Goal: Transaction & Acquisition: Book appointment/travel/reservation

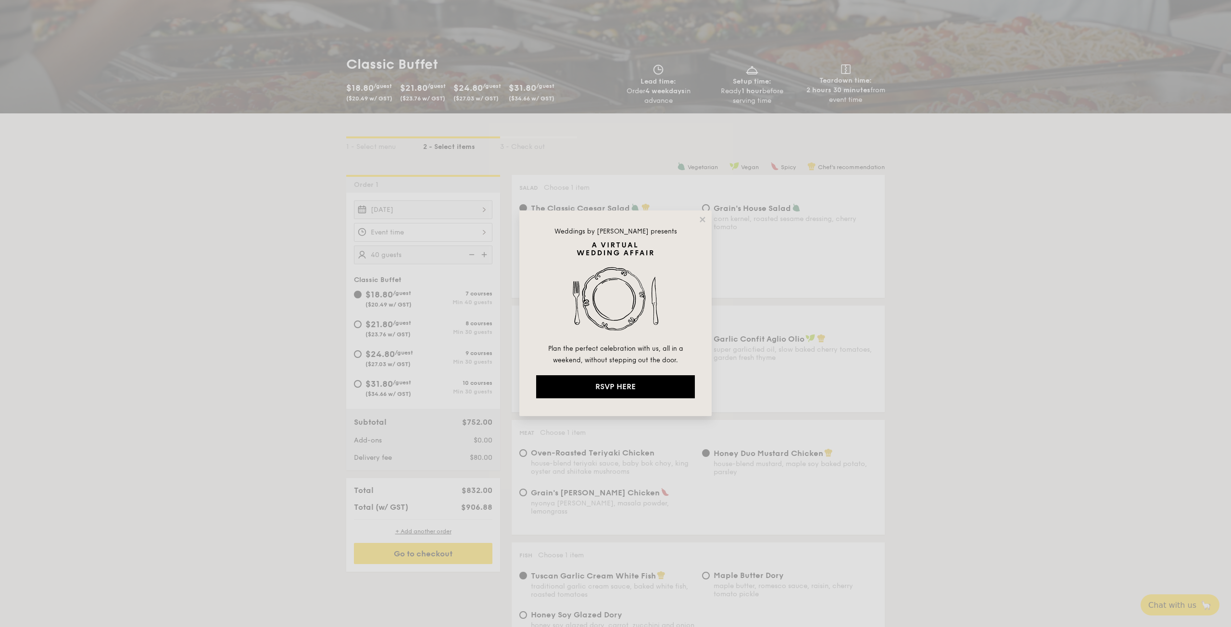
drag, startPoint x: 703, startPoint y: 221, endPoint x: 589, endPoint y: 222, distance: 113.9
click at [702, 220] on icon at bounding box center [701, 219] width 5 height 5
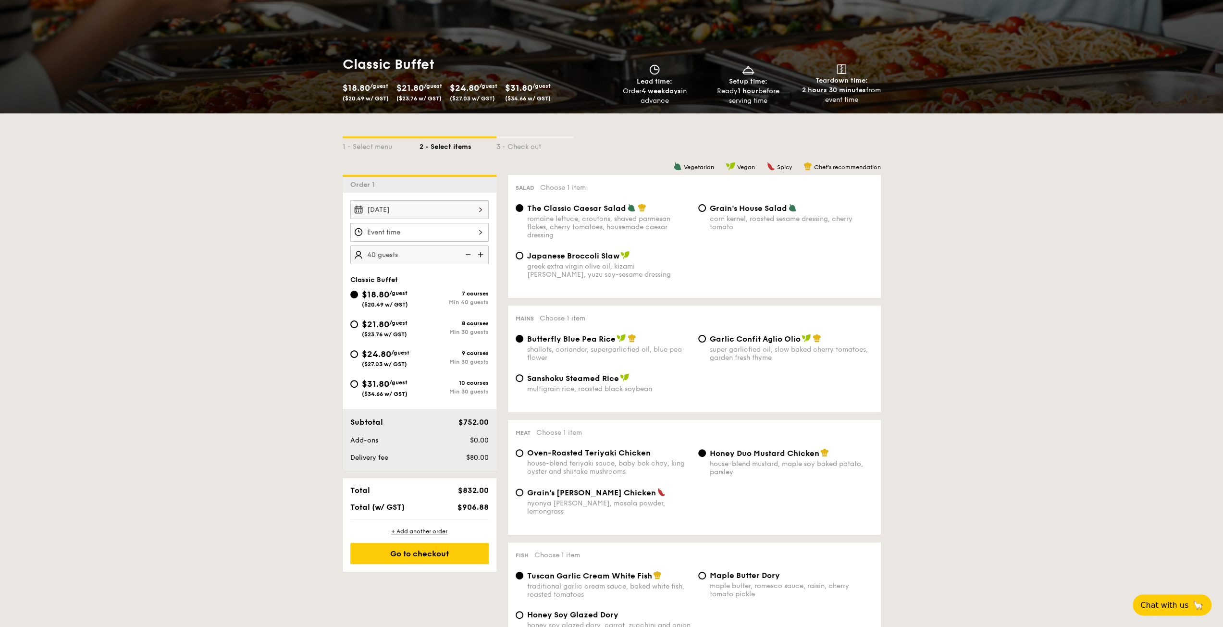
click at [414, 209] on div "[DATE]" at bounding box center [419, 209] width 138 height 19
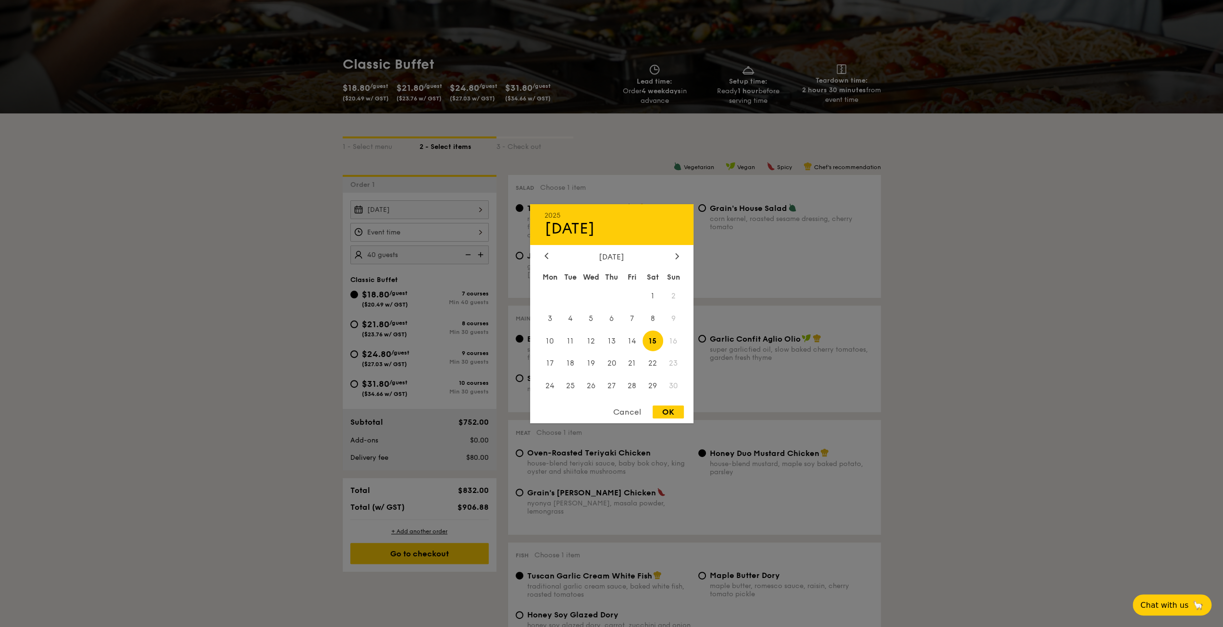
drag, startPoint x: 29, startPoint y: 70, endPoint x: 19, endPoint y: 0, distance: 70.4
click at [30, 48] on div at bounding box center [611, 313] width 1223 height 627
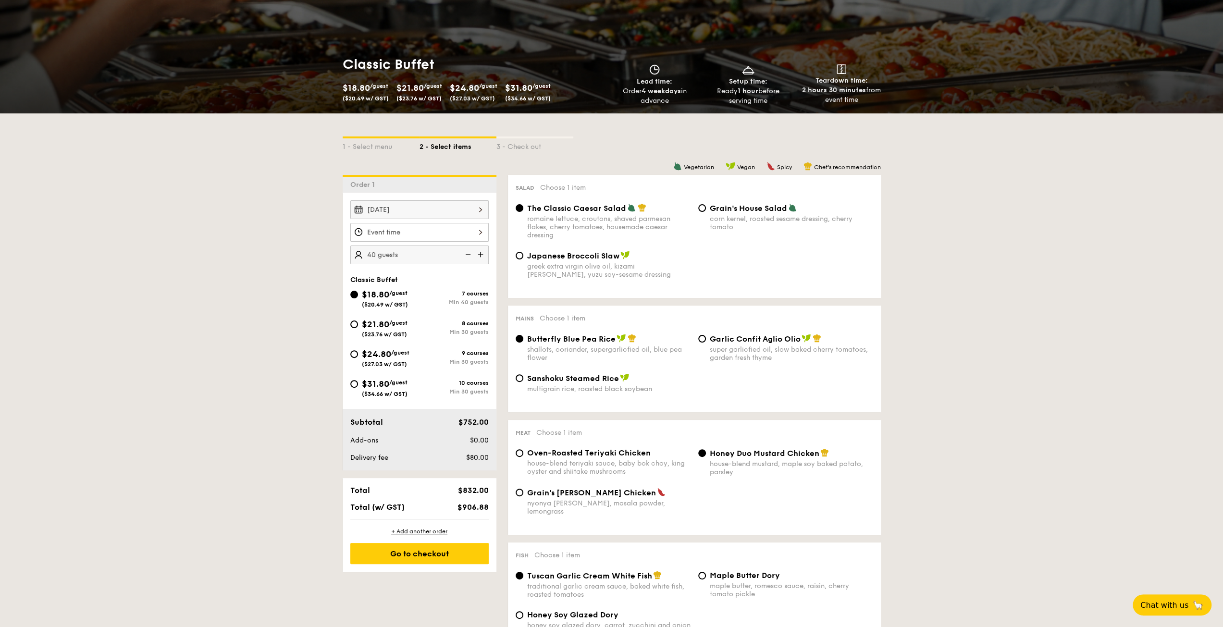
scroll to position [96, 0]
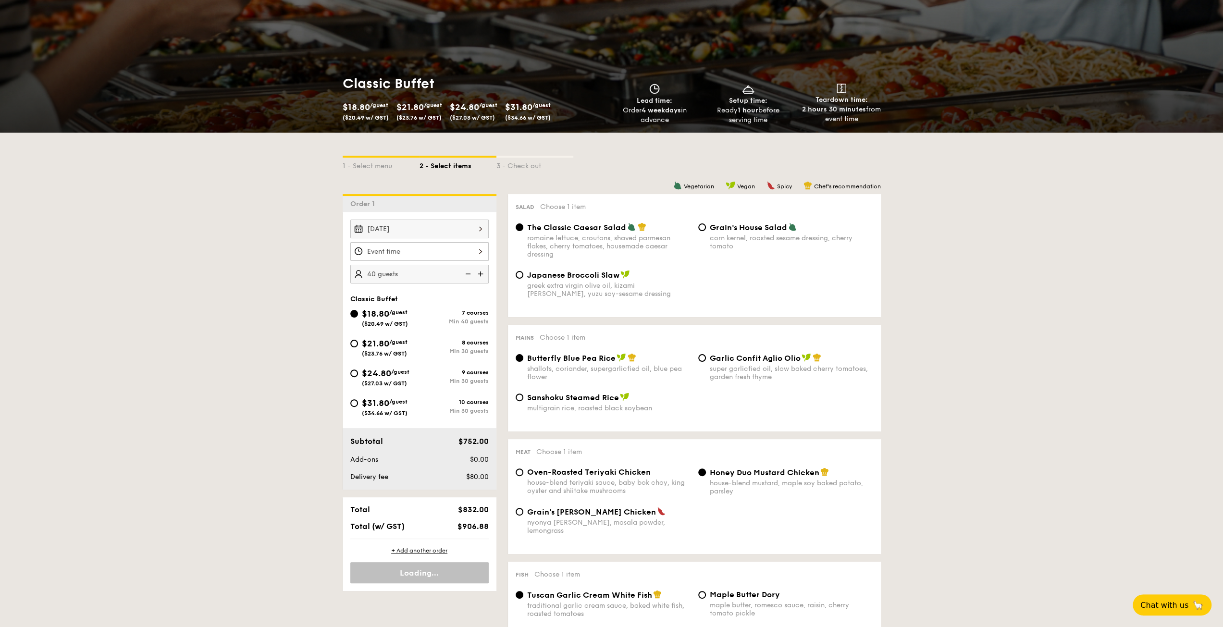
click at [411, 226] on div "[DATE]" at bounding box center [419, 229] width 138 height 19
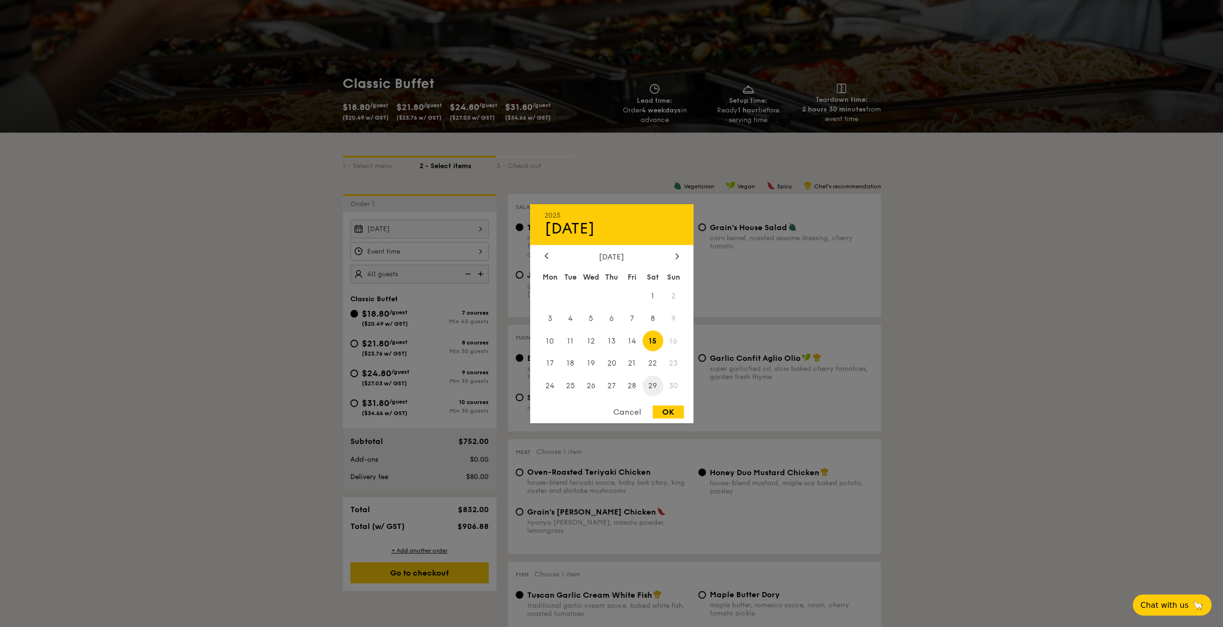
click at [645, 384] on span "29" at bounding box center [653, 386] width 21 height 21
click at [680, 415] on div "OK" at bounding box center [668, 412] width 31 height 13
type input "Nov 29, 2025"
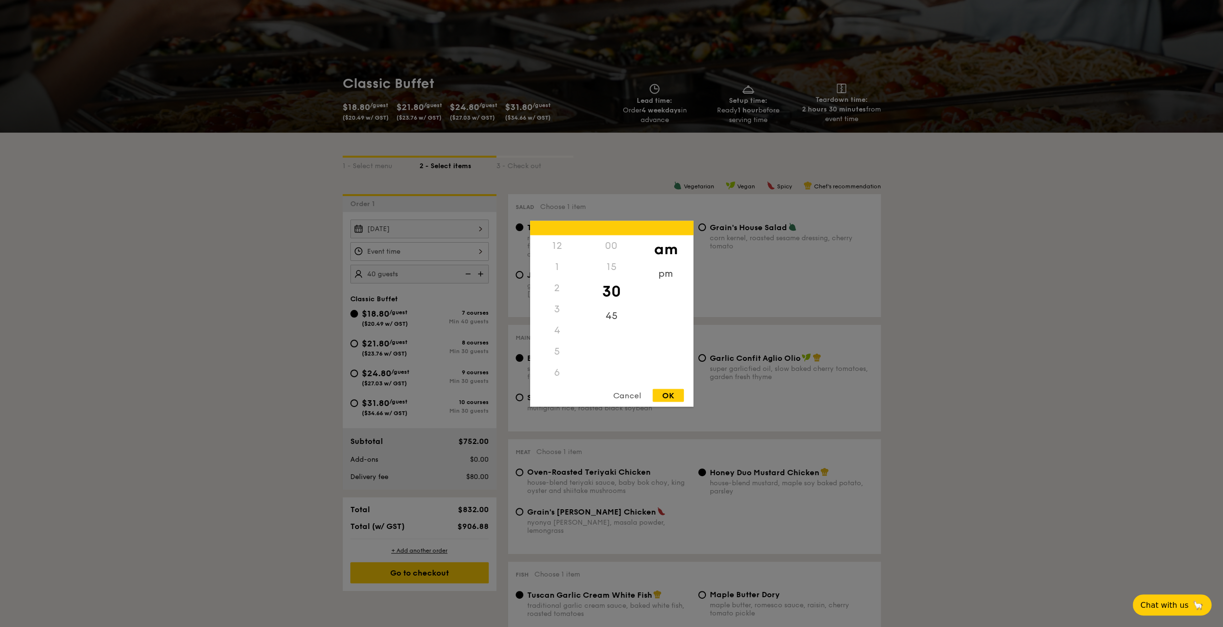
click at [422, 252] on div "12 1 2 3 4 5 6 7 8 9 10 11 00 15 30 45 am pm Cancel OK" at bounding box center [419, 251] width 138 height 19
click at [557, 378] on div "11" at bounding box center [557, 383] width 54 height 28
click at [615, 247] on div "00" at bounding box center [612, 249] width 54 height 28
click at [672, 395] on div "OK" at bounding box center [668, 395] width 31 height 13
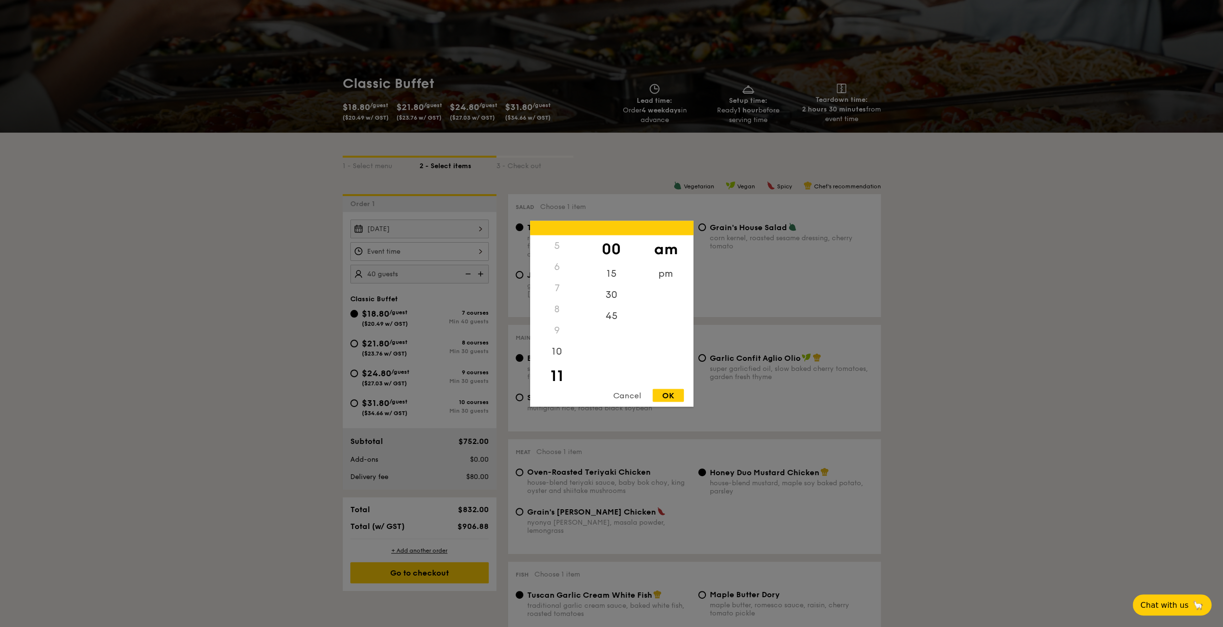
type input "11:00AM"
